Goal: Task Accomplishment & Management: Use online tool/utility

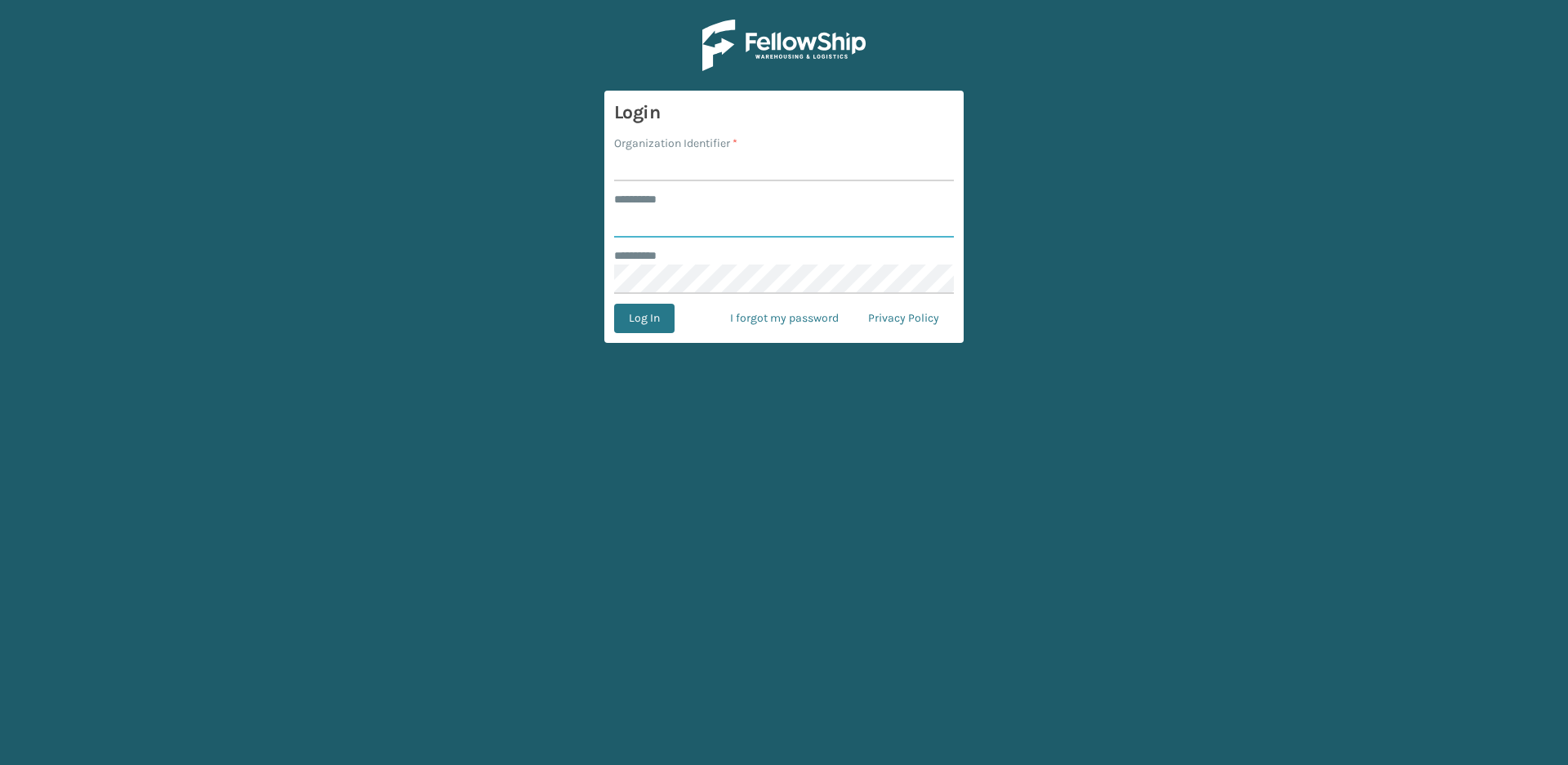
type input "*****"
click at [711, 151] on label "Organization Identifier *" at bounding box center [675, 143] width 123 height 17
click at [711, 152] on input "Organization Identifier *" at bounding box center [784, 167] width 340 height 30
click at [672, 169] on input "Organization Identifier *" at bounding box center [784, 167] width 340 height 30
type input "Vancouver Remco"
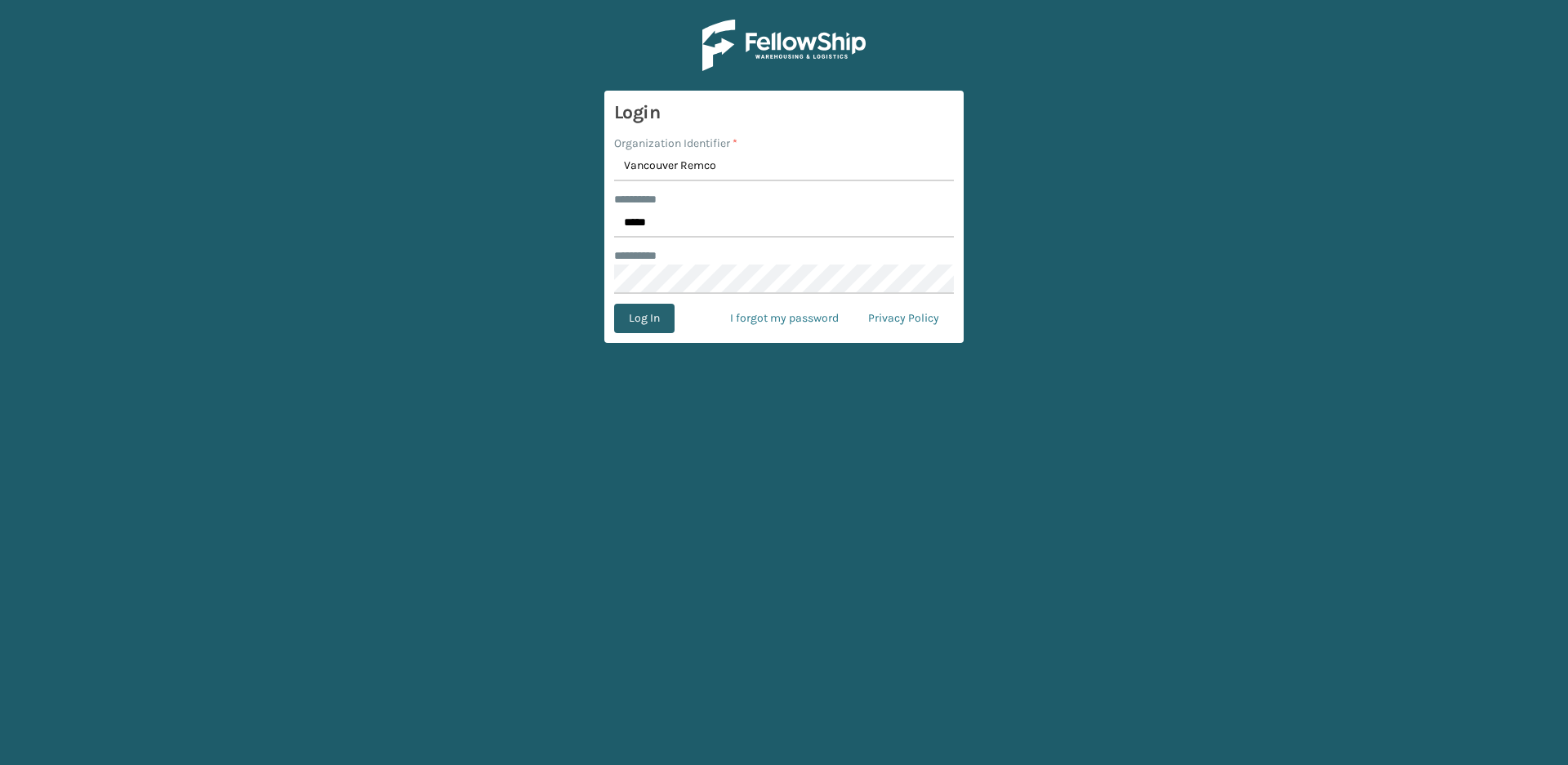
click at [650, 325] on button "Log In" at bounding box center [644, 318] width 60 height 30
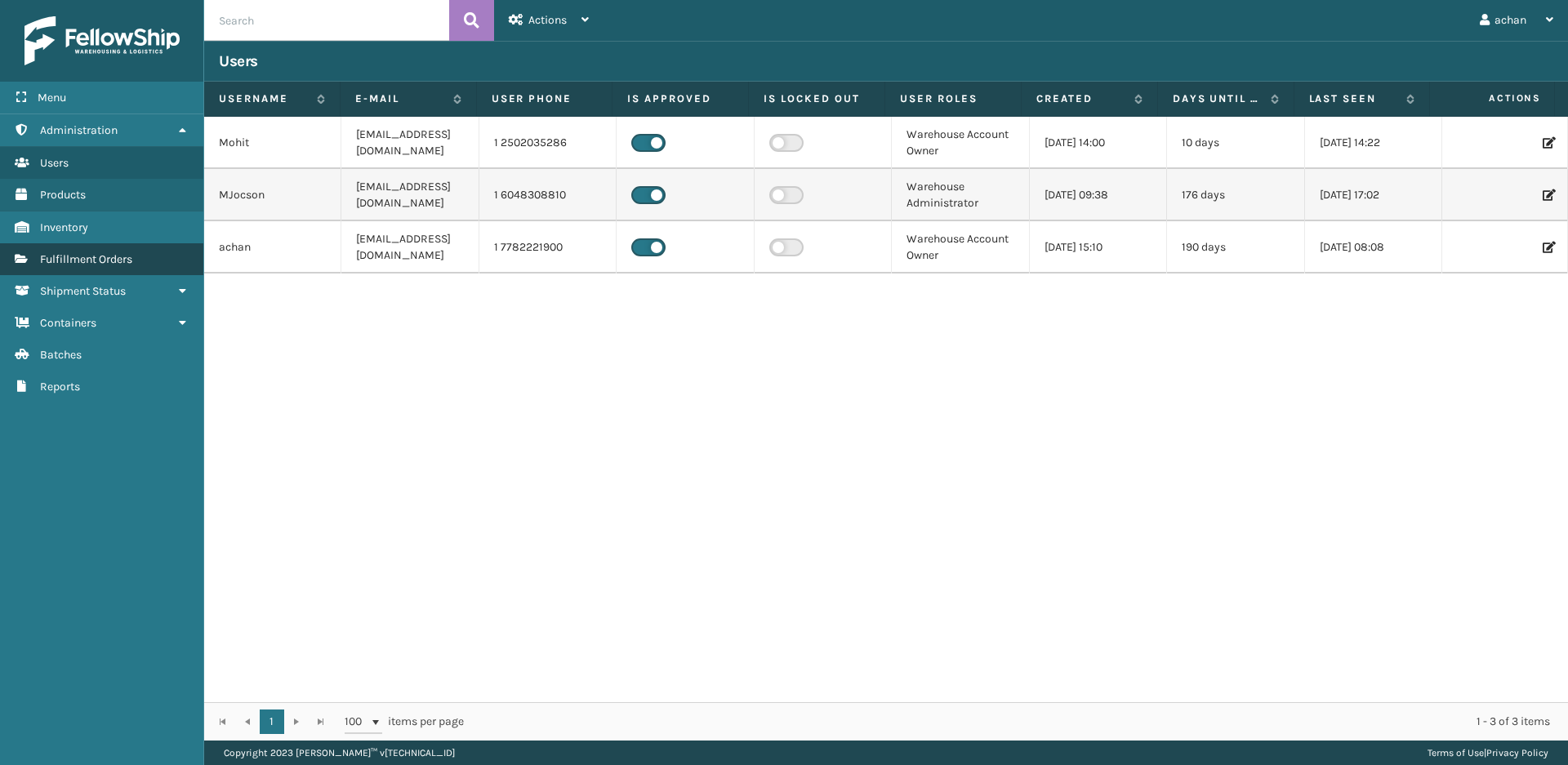
click at [74, 256] on span "Fulfillment Orders" at bounding box center [85, 259] width 92 height 14
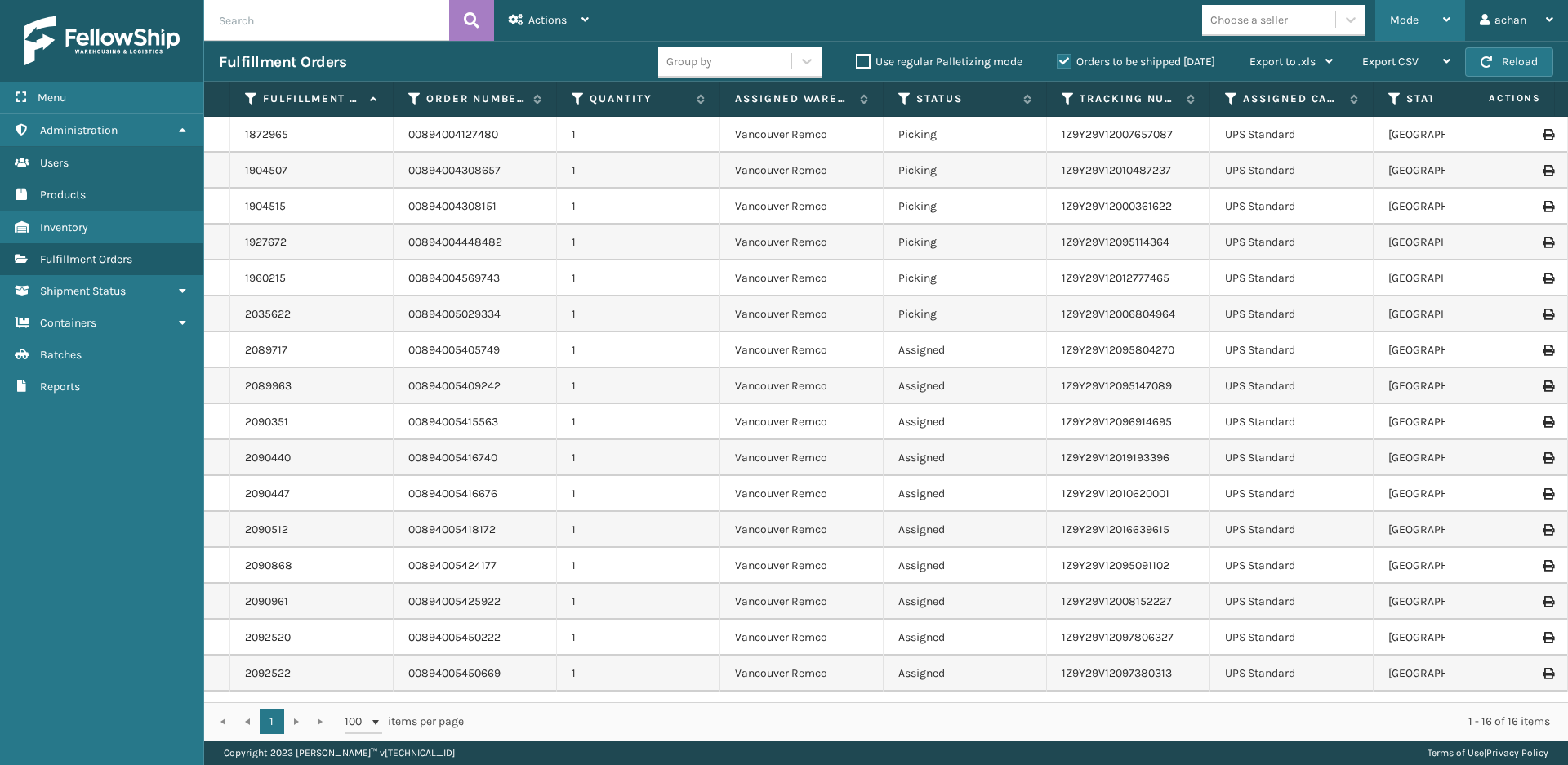
click at [1442, 17] on div "Mode" at bounding box center [1420, 20] width 60 height 41
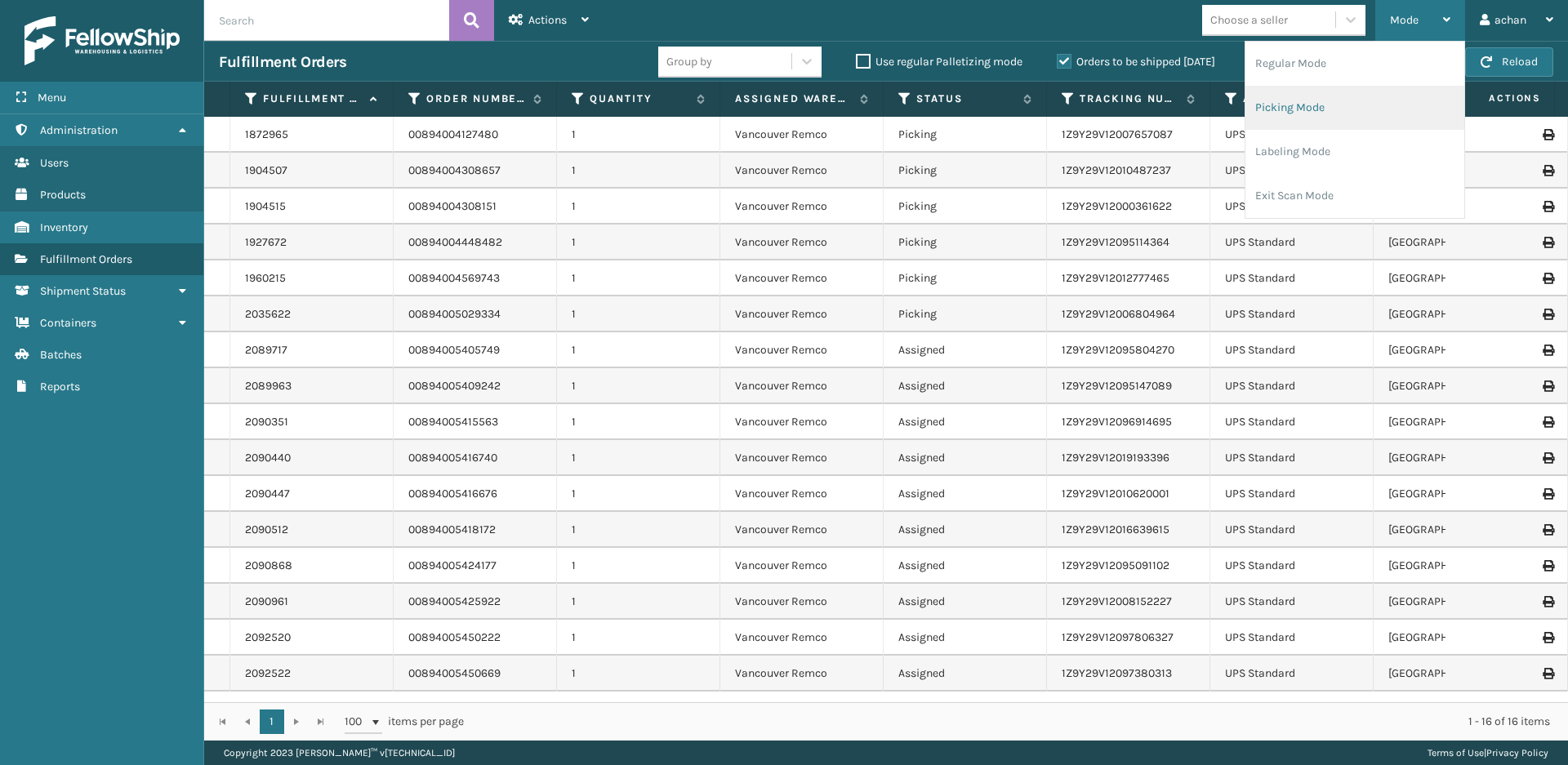
click at [1285, 103] on li "Picking Mode" at bounding box center [1355, 108] width 219 height 45
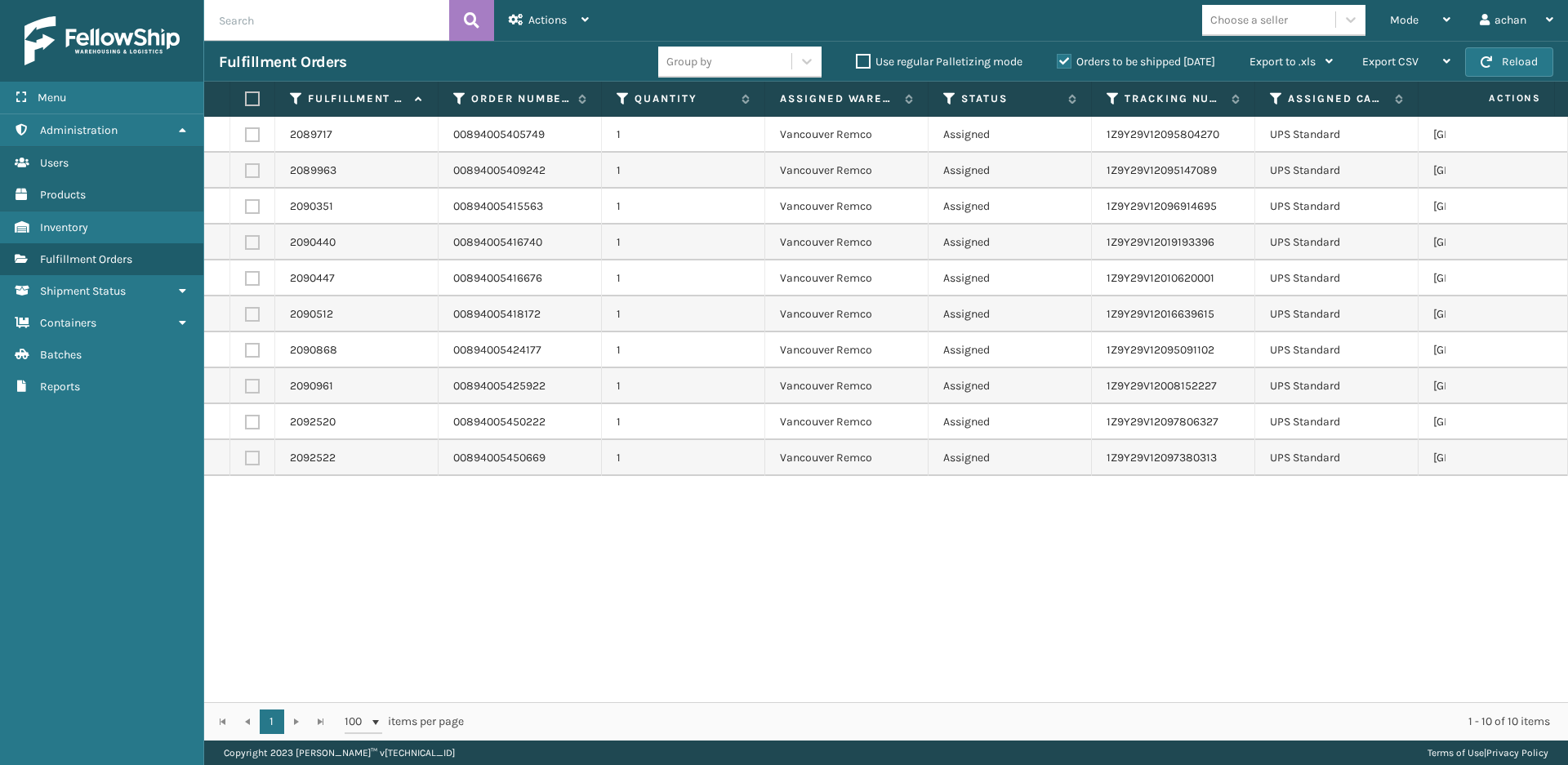
click at [252, 102] on label at bounding box center [250, 99] width 10 height 15
click at [246, 102] on input "checkbox" at bounding box center [245, 98] width 1 height 10
checkbox input "true"
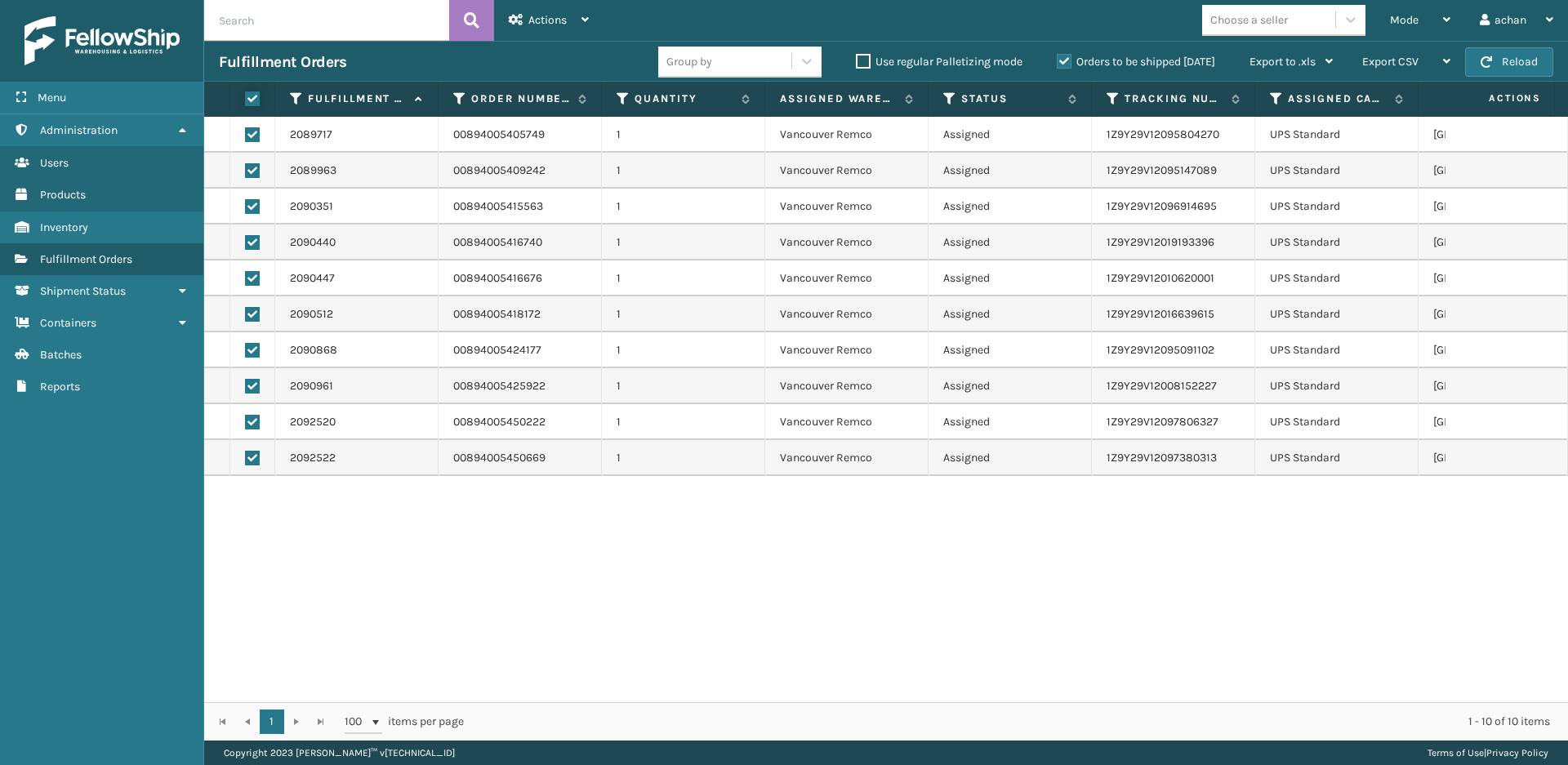
checkbox input "true"
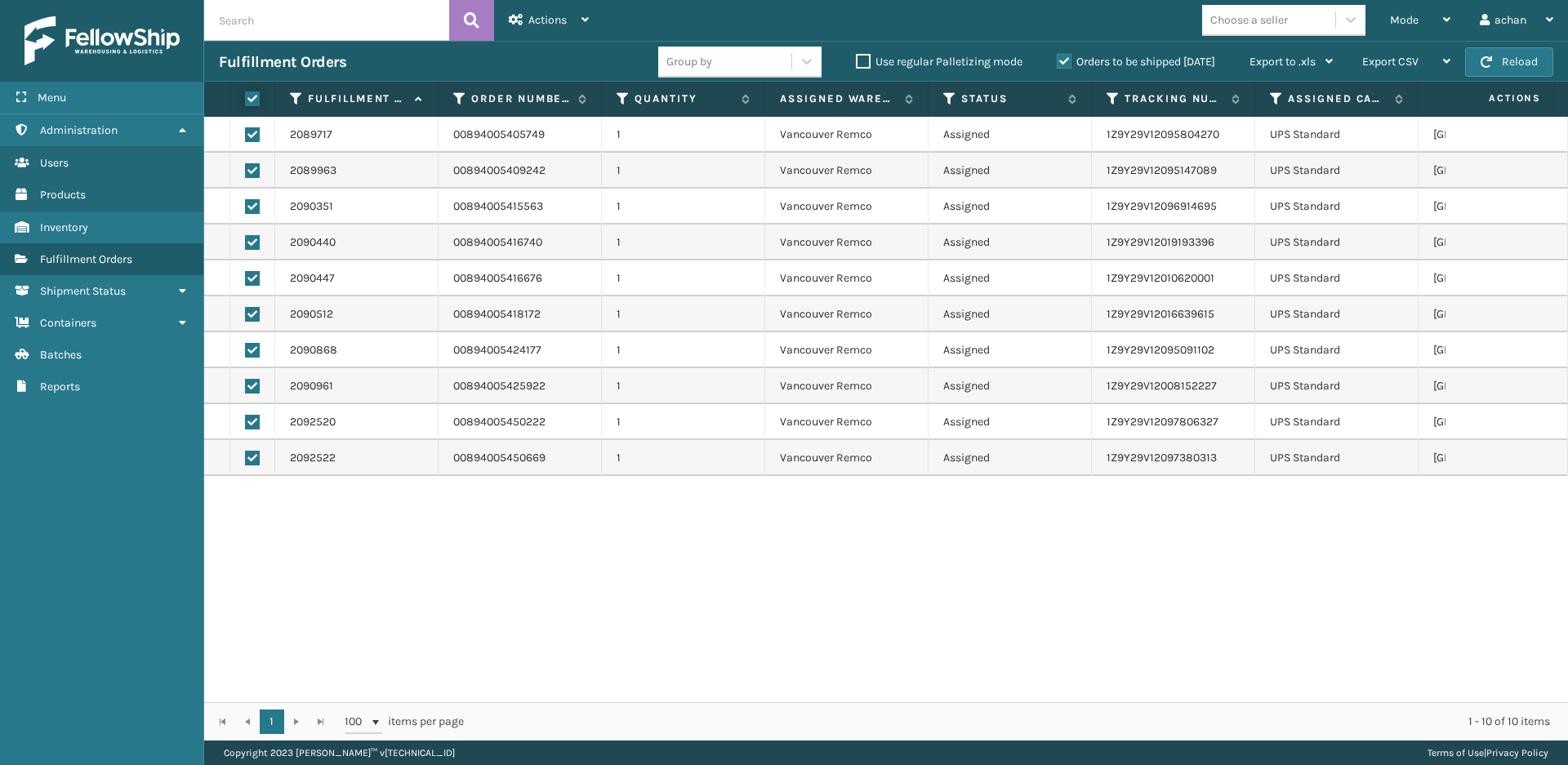
checkbox input "true"
click at [1452, 19] on div "Mode Regular Mode Picking Mode Labeling Mode Exit Scan Mode" at bounding box center [1420, 20] width 90 height 41
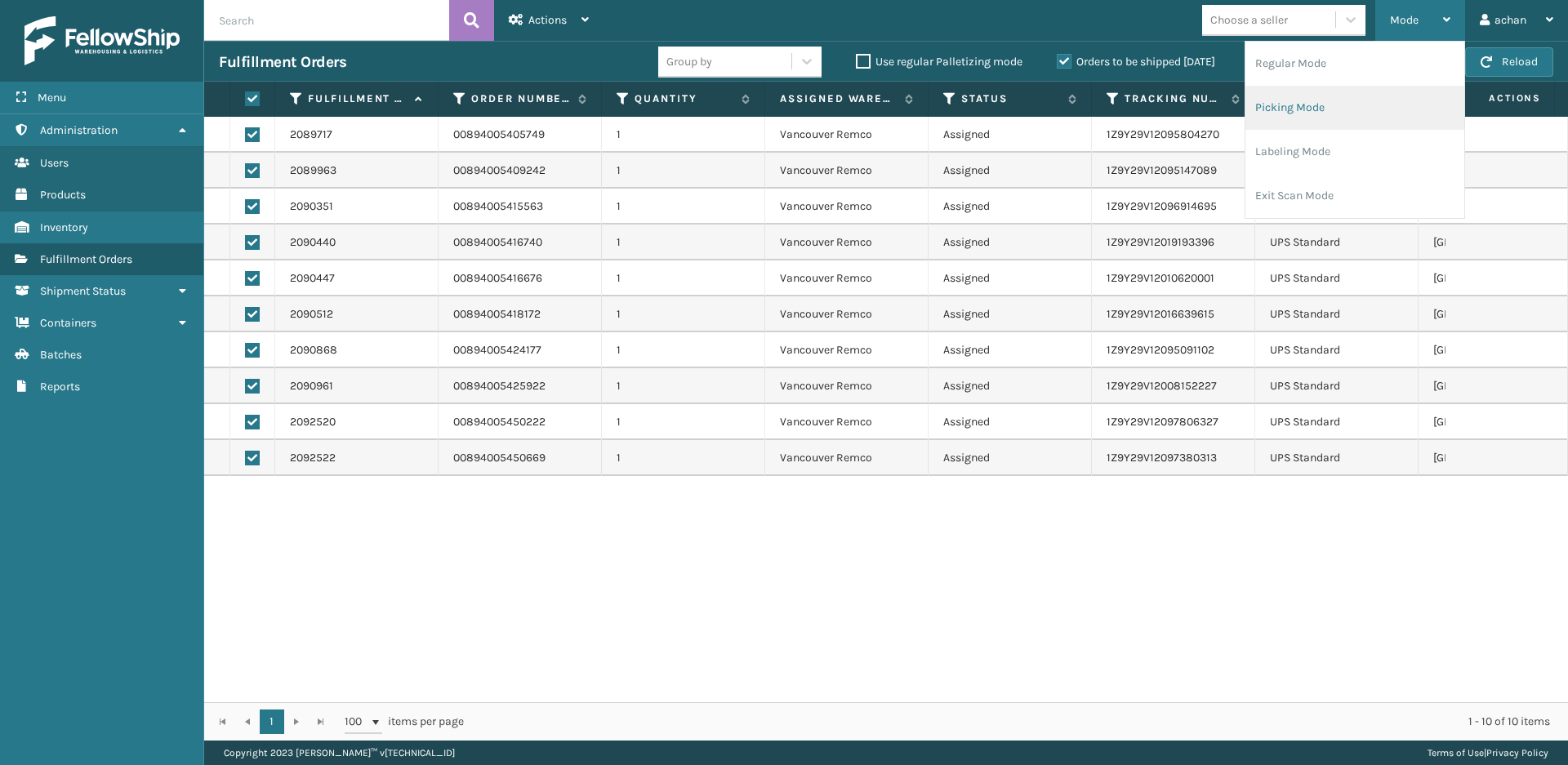
click at [1279, 111] on li "Picking Mode" at bounding box center [1355, 108] width 219 height 45
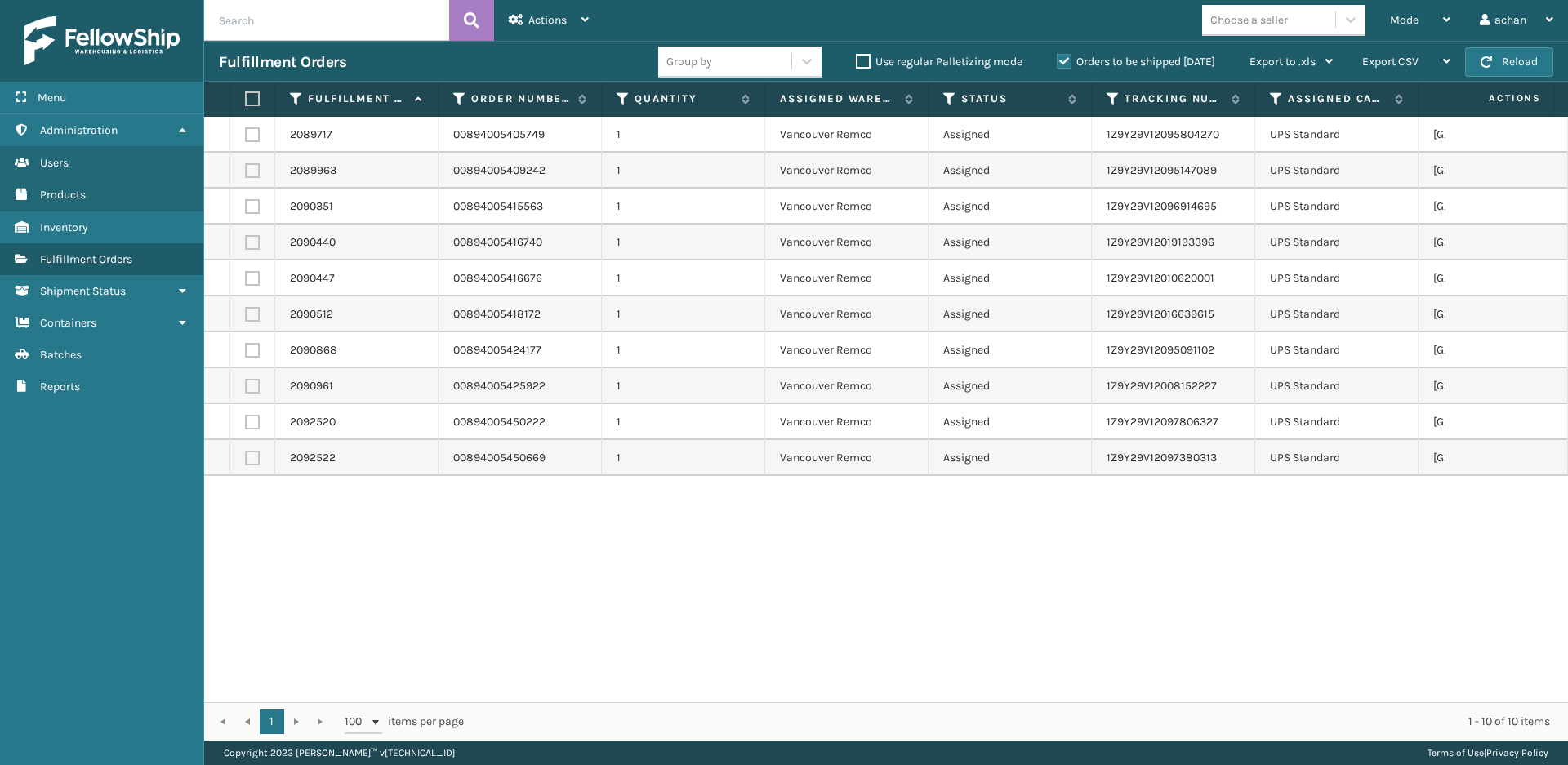
click at [255, 97] on label at bounding box center [250, 99] width 10 height 15
click at [246, 97] on input "checkbox" at bounding box center [245, 98] width 1 height 10
checkbox input "true"
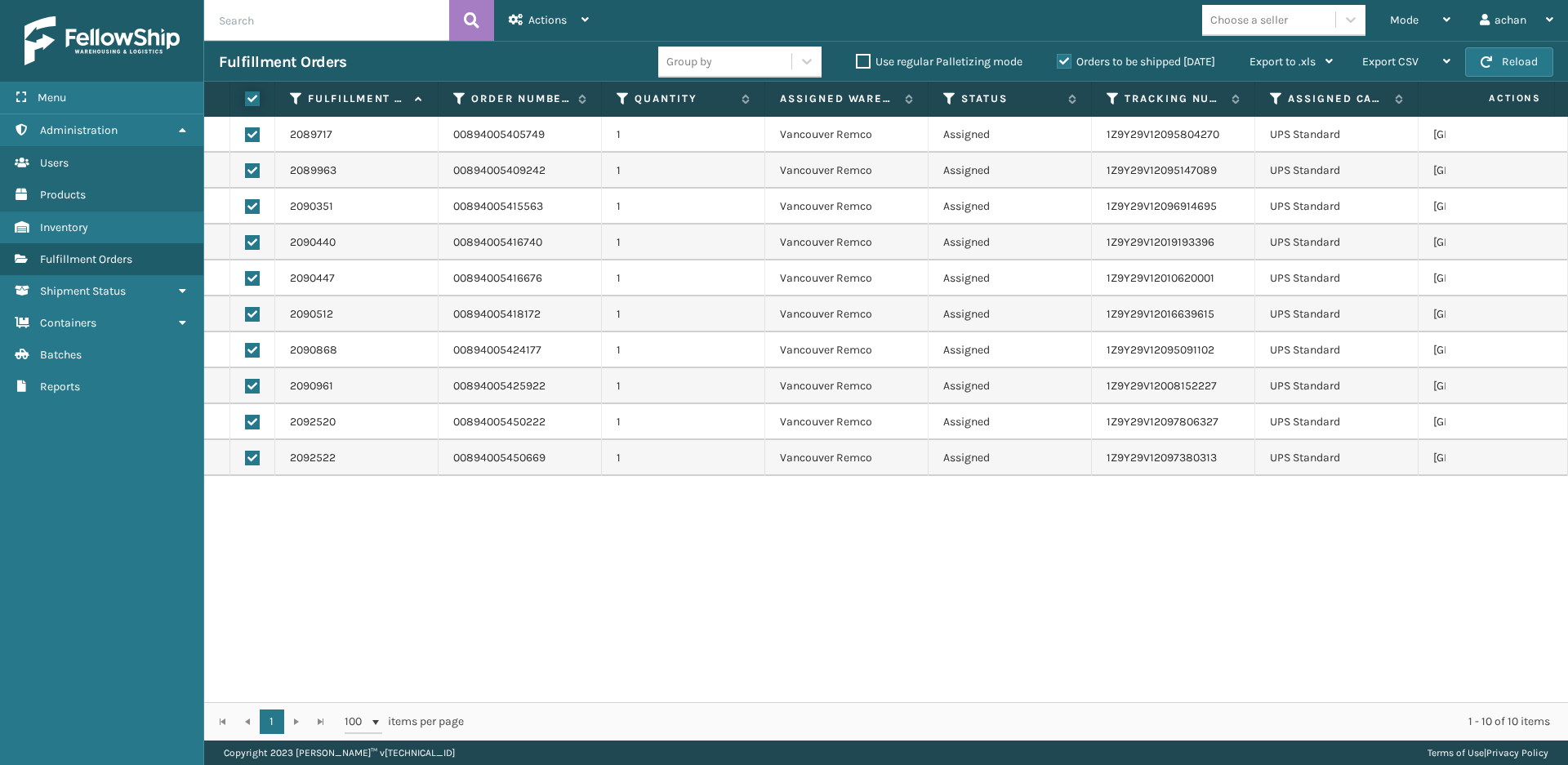
checkbox input "true"
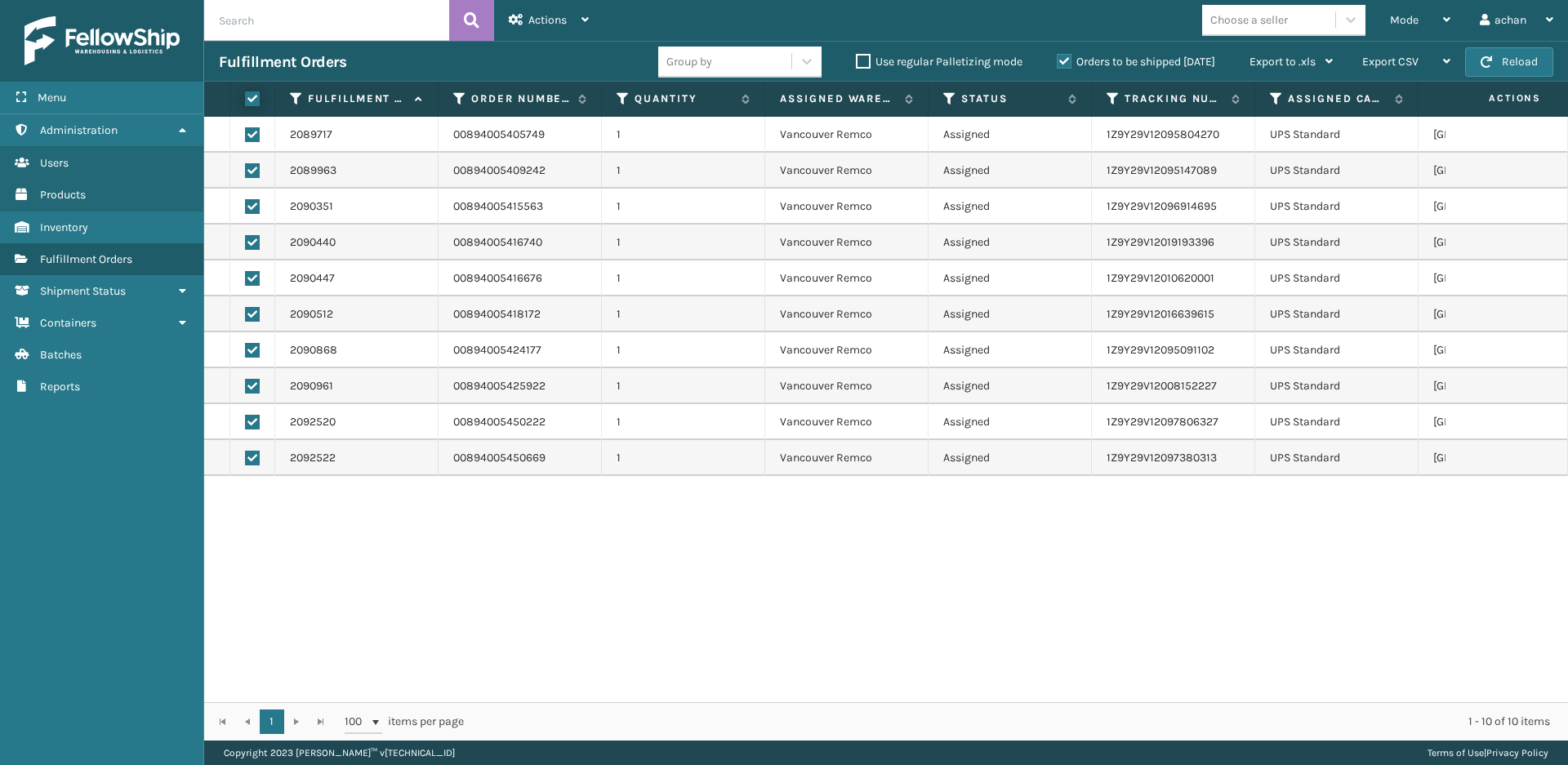
checkbox input "true"
click at [584, 25] on div "Actions" at bounding box center [548, 20] width 80 height 41
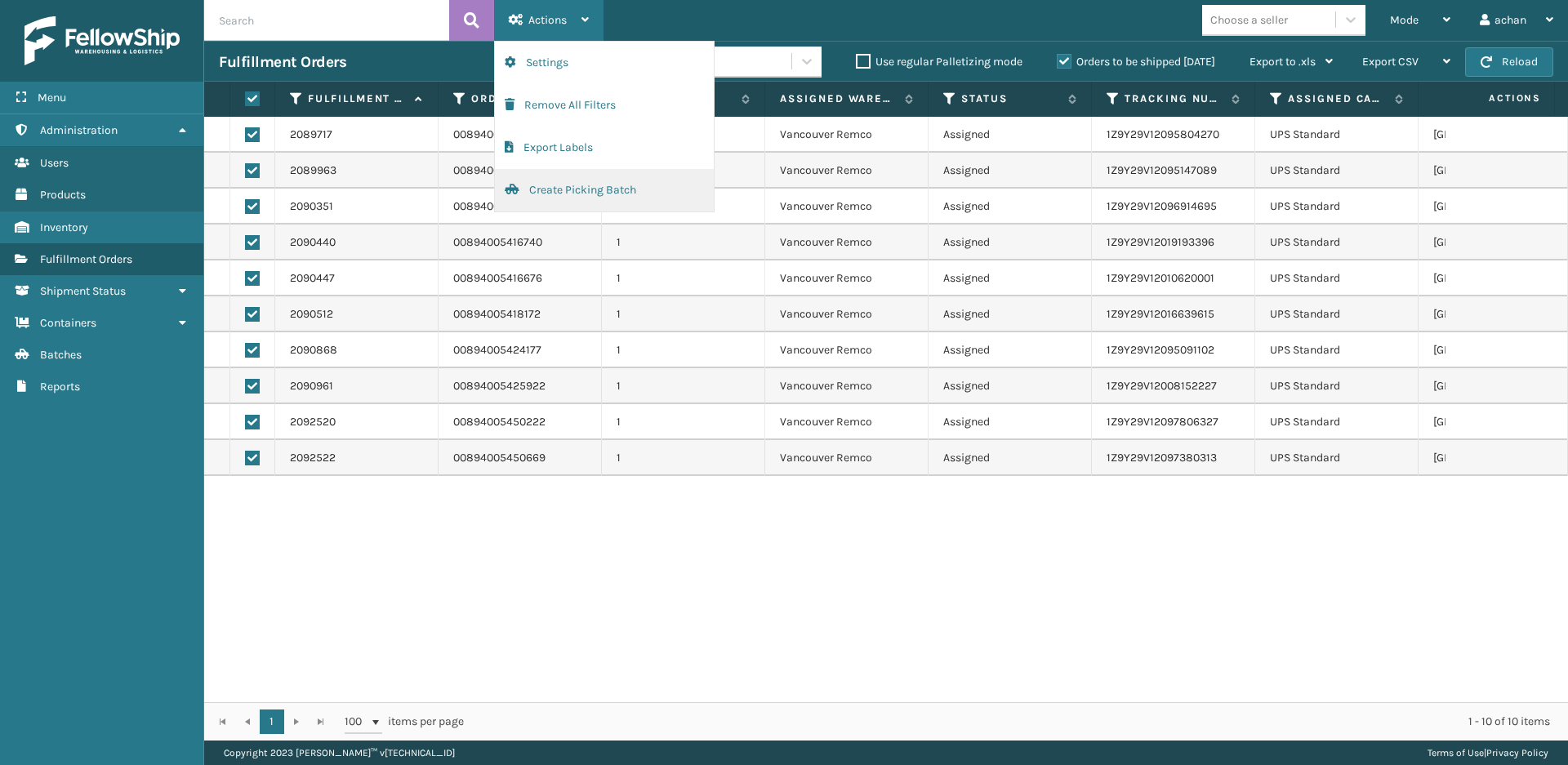
click at [554, 183] on button "Create Picking Batch" at bounding box center [604, 190] width 219 height 43
